Goal: Find specific page/section: Find specific page/section

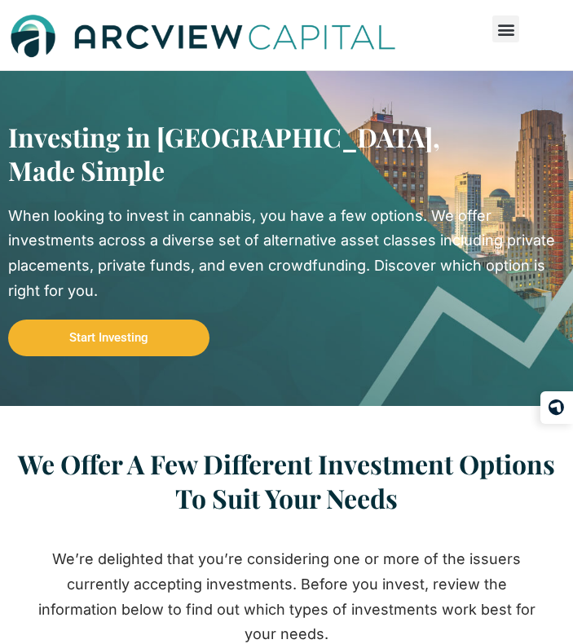
click at [220, 256] on div "When looking to invest in cannabis, you have a few options. We offer investment…" at bounding box center [286, 253] width 556 height 99
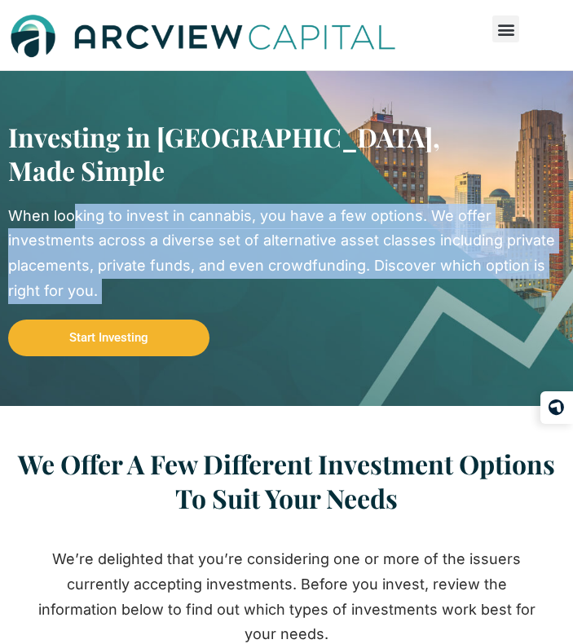
click at [220, 256] on div "When looking to invest in cannabis, you have a few options. We offer investment…" at bounding box center [286, 253] width 556 height 99
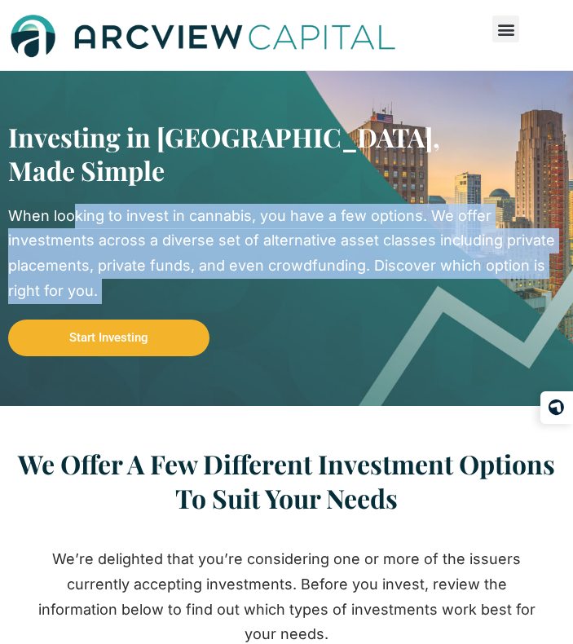
click at [208, 239] on div "When looking to invest in cannabis, you have a few options. We offer investment…" at bounding box center [286, 253] width 556 height 99
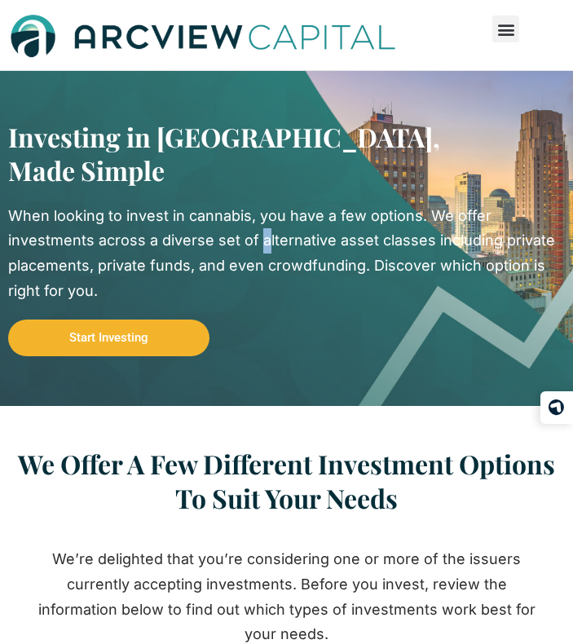
click at [208, 239] on div "When looking to invest in cannabis, you have a few options. We offer investment…" at bounding box center [286, 253] width 556 height 99
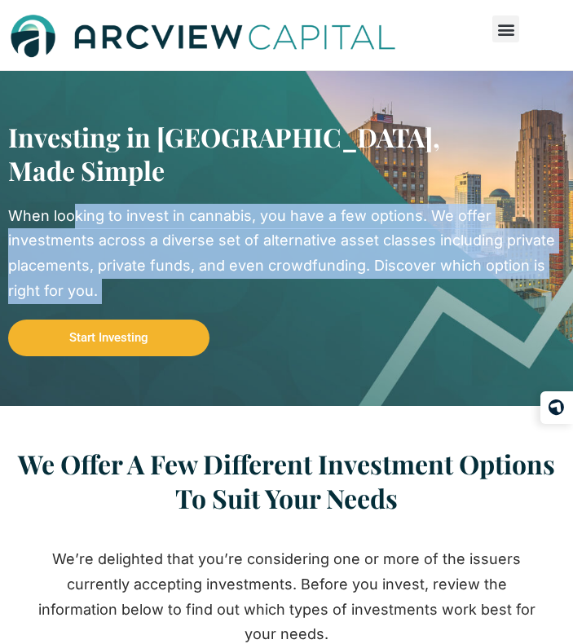
click at [208, 239] on div "When looking to invest in cannabis, you have a few options. We offer investment…" at bounding box center [286, 253] width 556 height 99
click at [240, 200] on div "Investing in Cannabis, Made Simple When looking to invest in cannabis, you have…" at bounding box center [286, 238] width 556 height 237
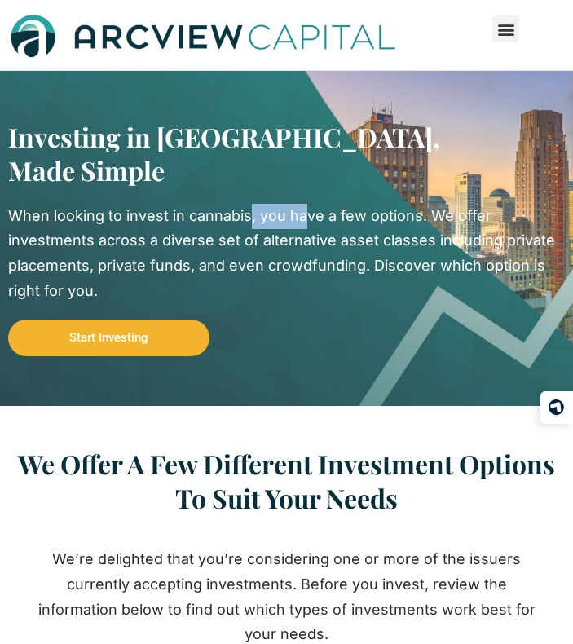
click at [240, 200] on div "Investing in Cannabis, Made Simple When looking to invest in cannabis, you have…" at bounding box center [286, 238] width 556 height 237
click at [228, 209] on div "When looking to invest in cannabis, you have a few options. We offer investment…" at bounding box center [286, 253] width 556 height 99
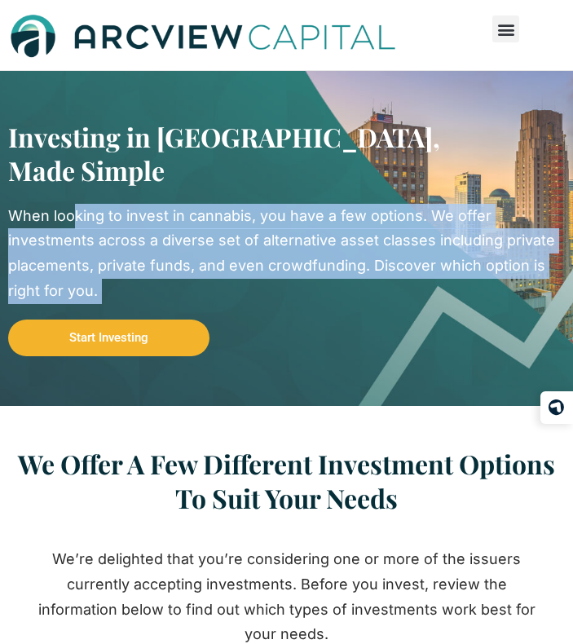
click at [215, 217] on div "When looking to invest in cannabis, you have a few options. We offer investment…" at bounding box center [286, 253] width 556 height 99
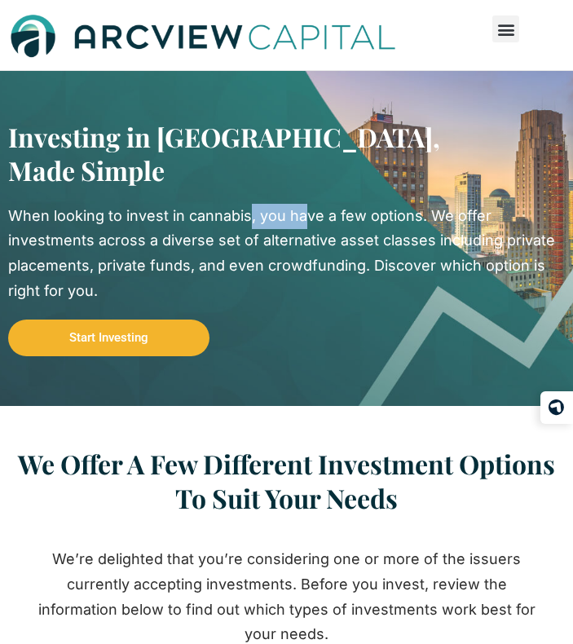
click at [215, 217] on div "When looking to invest in cannabis, you have a few options. We offer investment…" at bounding box center [286, 253] width 556 height 99
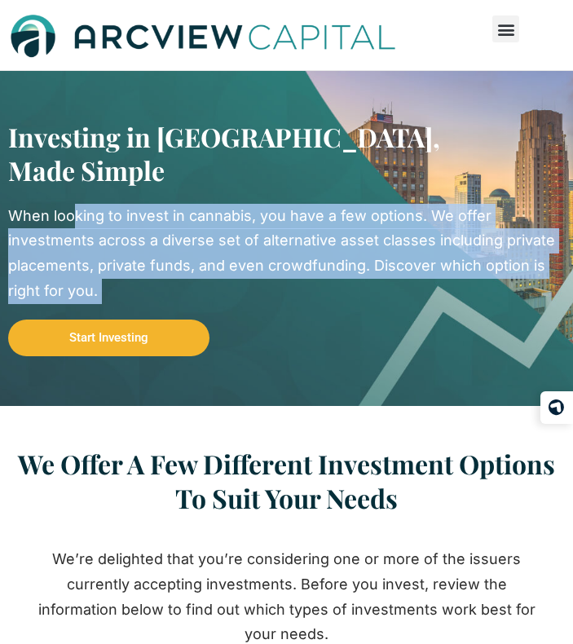
click at [215, 217] on div "When looking to invest in cannabis, you have a few options. We offer investment…" at bounding box center [286, 253] width 556 height 99
click at [521, 37] on div "Invest Raise Capital Resources Contact Menu Invest Raise Capital Resources Cont…" at bounding box center [528, 28] width 72 height 27
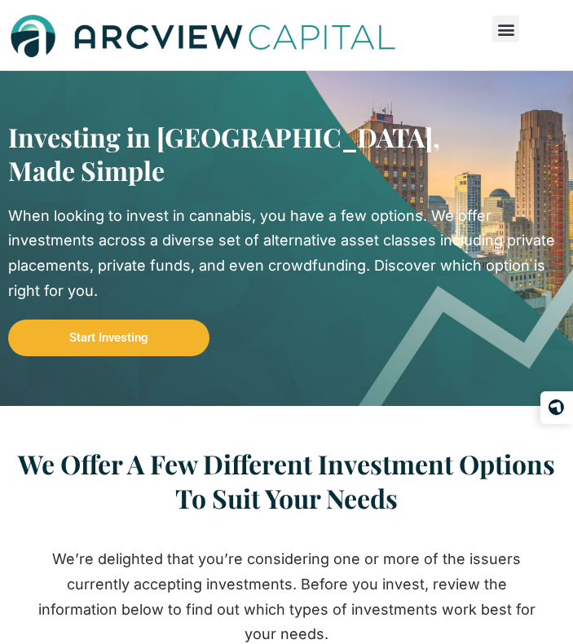
click at [521, 37] on div "Invest Raise Capital Resources Contact Menu Invest Raise Capital Resources Cont…" at bounding box center [528, 28] width 72 height 27
click at [503, 31] on icon "Menu Toggle" at bounding box center [506, 29] width 18 height 18
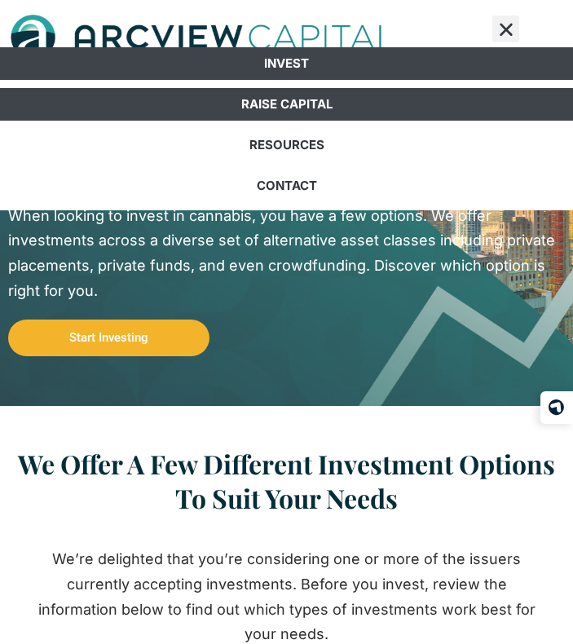
click at [332, 106] on link "Raise Capital" at bounding box center [286, 104] width 573 height 33
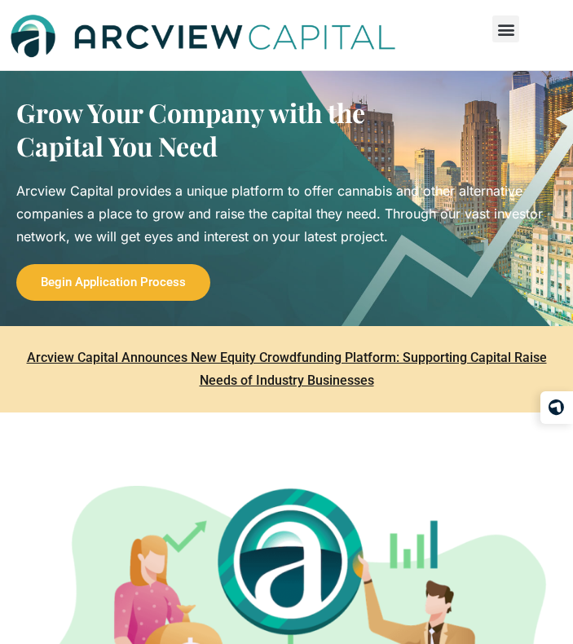
click at [500, 30] on icon "Menu Toggle" at bounding box center [506, 29] width 18 height 18
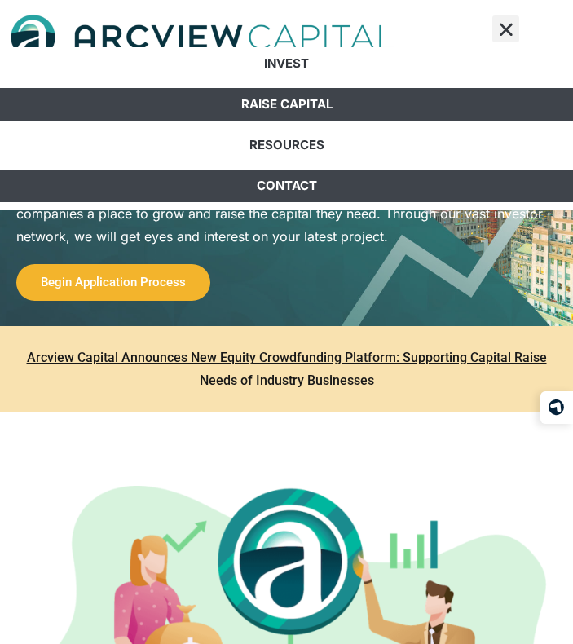
click at [332, 187] on link "Contact" at bounding box center [286, 185] width 573 height 33
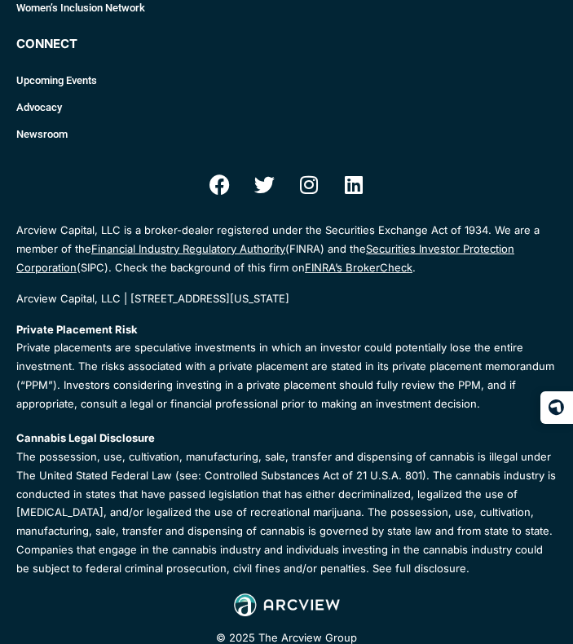
scroll to position [2150, 0]
